Goal: Information Seeking & Learning: Learn about a topic

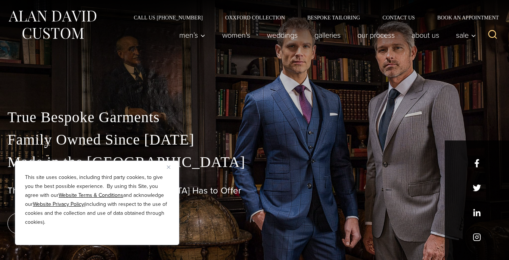
click at [167, 168] on img "Close" at bounding box center [168, 167] width 3 height 3
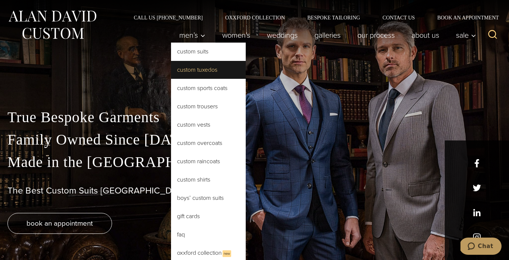
click at [195, 71] on link "Custom Tuxedos" at bounding box center [208, 70] width 75 height 18
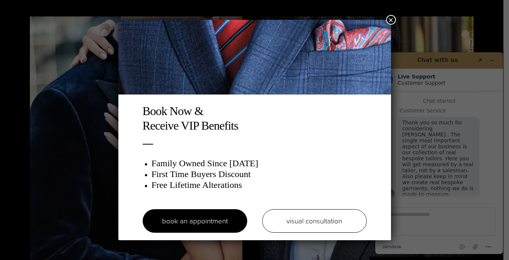
click at [394, 16] on button "×" at bounding box center [392, 20] width 10 height 10
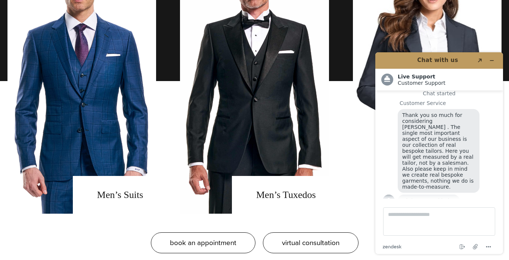
scroll to position [588, 0]
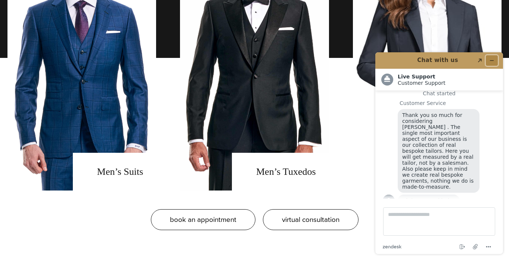
click at [490, 59] on icon "Minimize widget" at bounding box center [492, 60] width 5 height 5
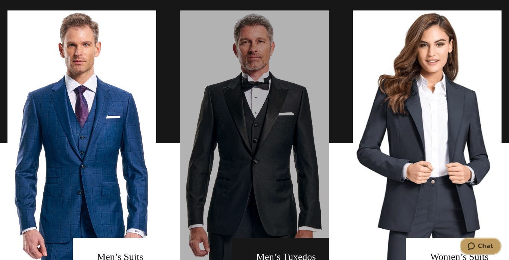
scroll to position [502, 0]
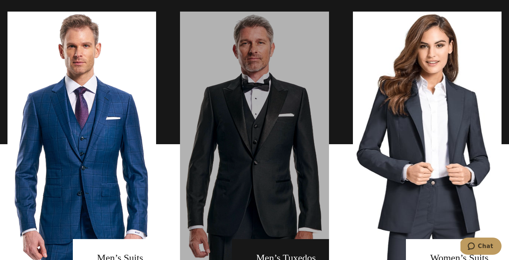
click at [295, 99] on link "men's tuxedos" at bounding box center [254, 144] width 149 height 265
